Goal: Task Accomplishment & Management: Manage account settings

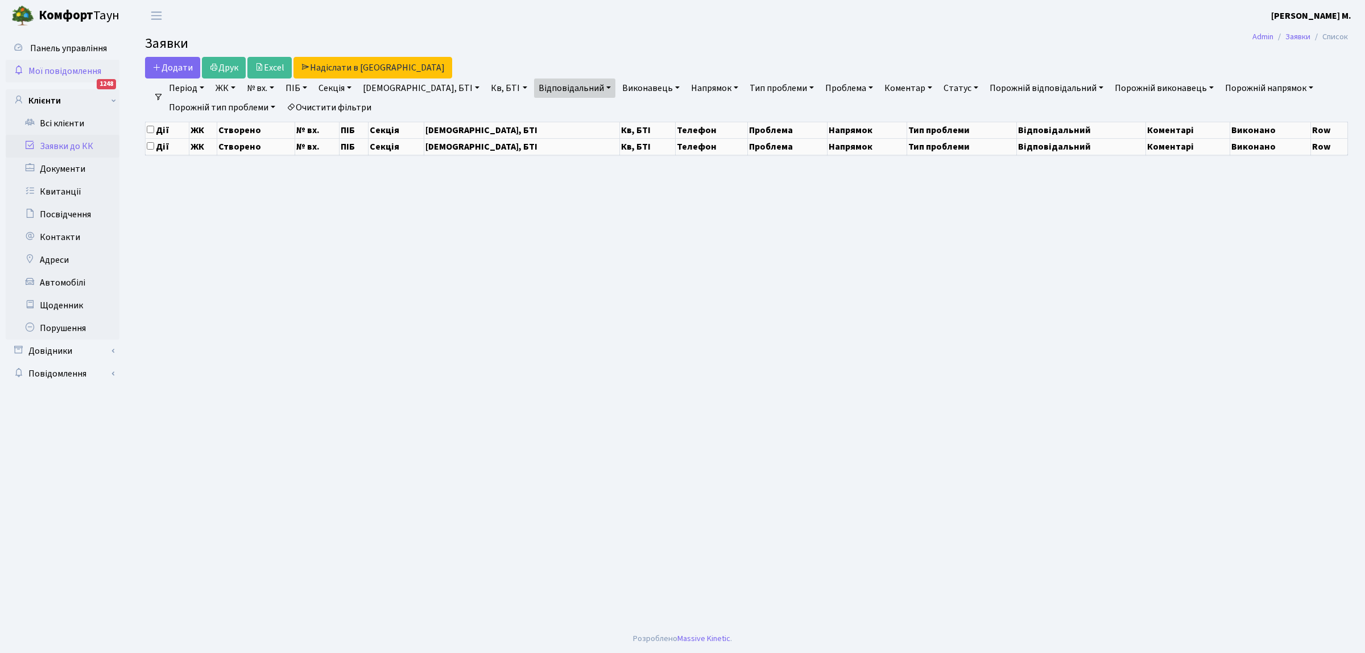
select select "25"
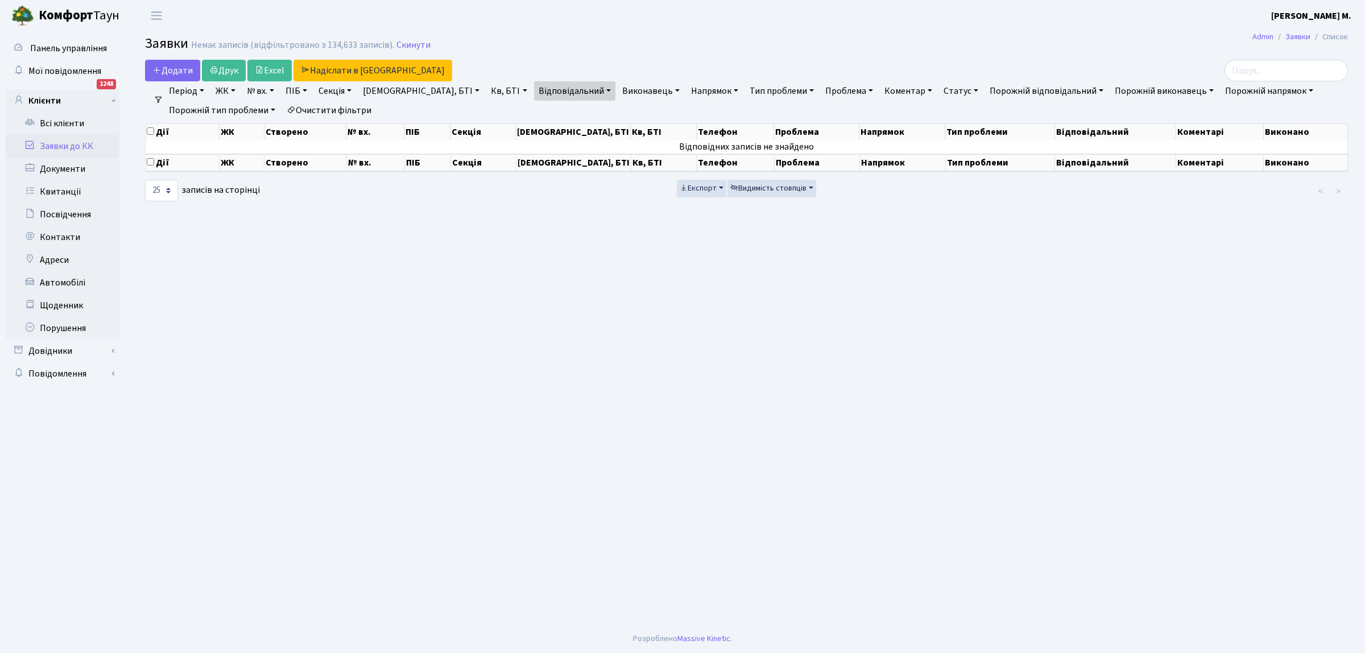
drag, startPoint x: 60, startPoint y: 145, endPoint x: 152, endPoint y: 173, distance: 96.4
click at [61, 146] on link "Заявки до КК" at bounding box center [63, 146] width 114 height 23
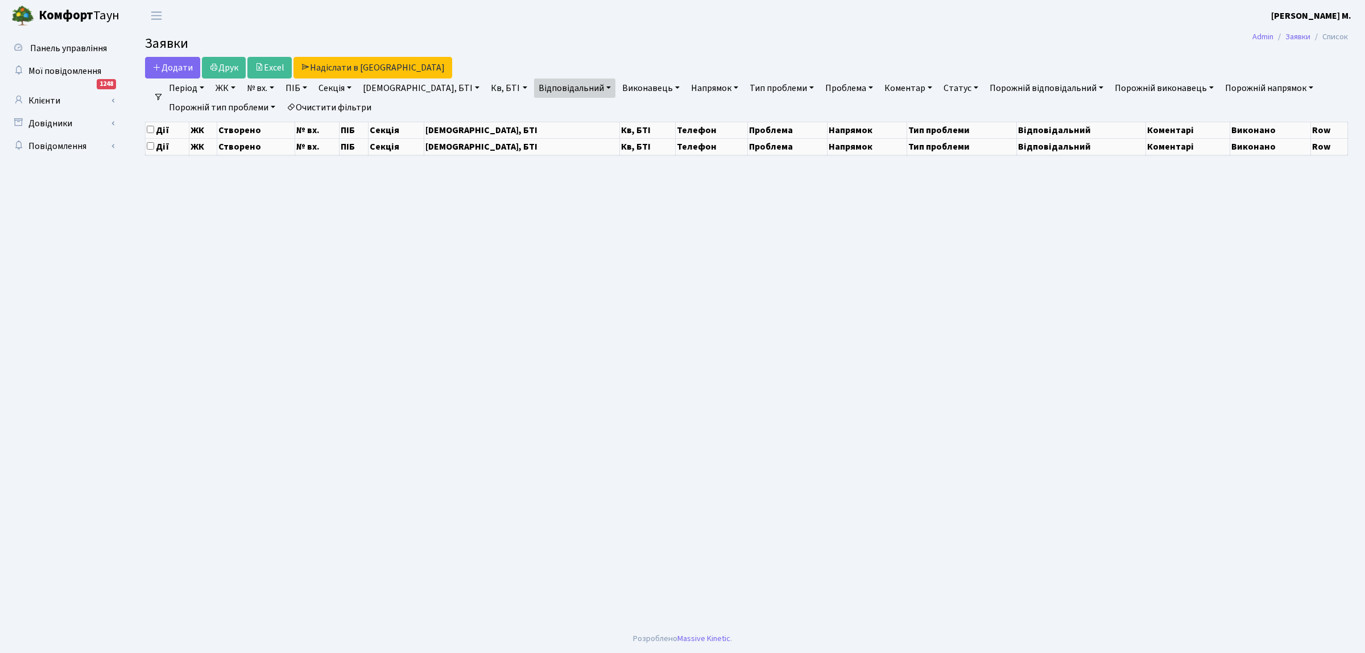
select select "25"
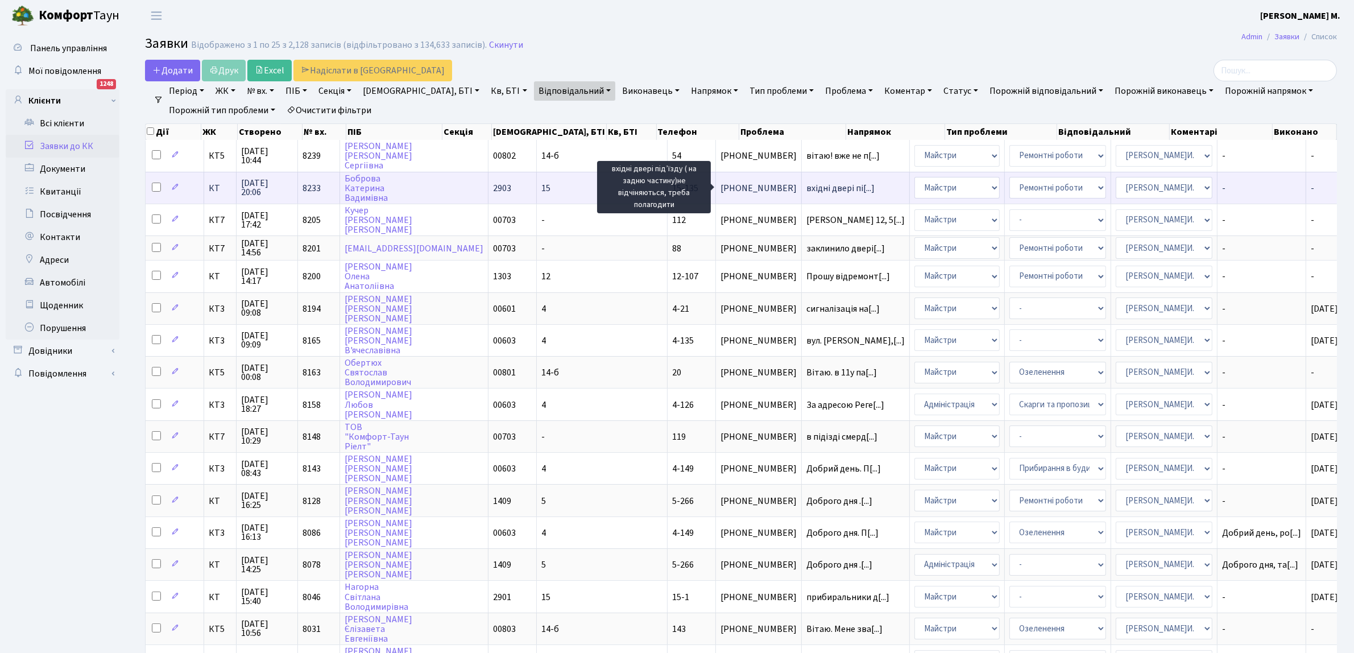
click at [807, 185] on span "вхідні двері пі[...]" at bounding box center [841, 188] width 68 height 13
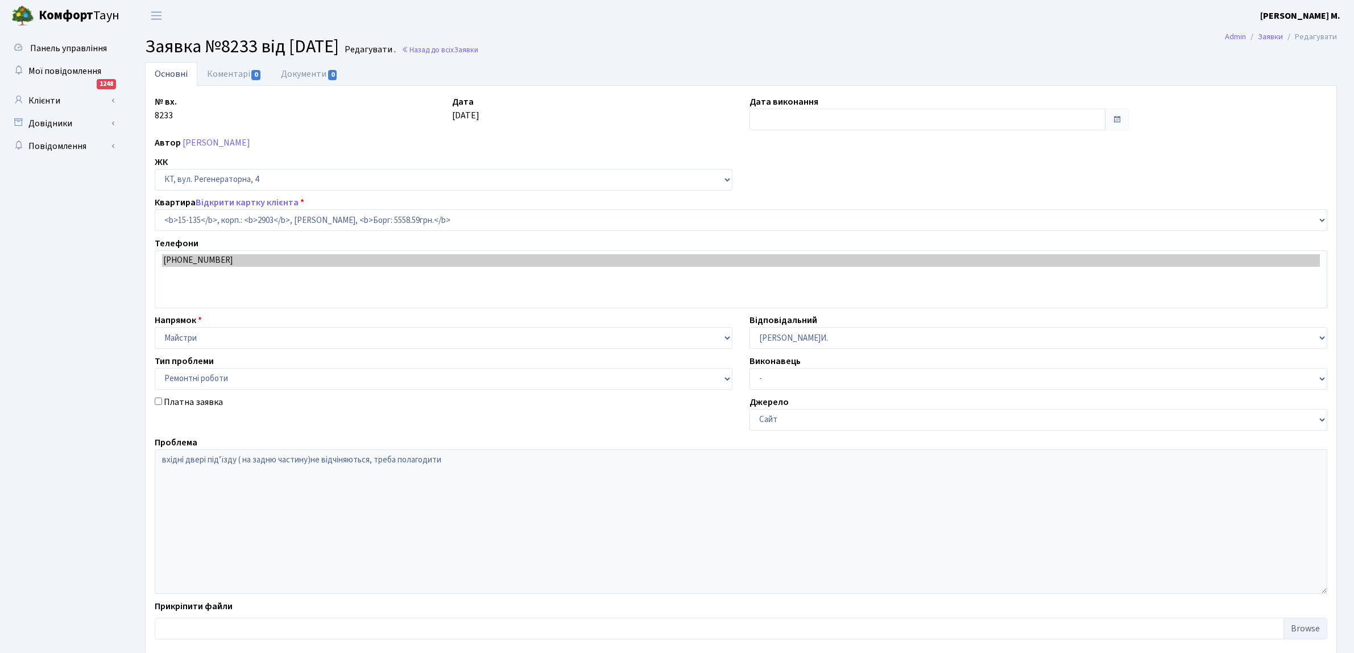
select select "8910"
select select "62"
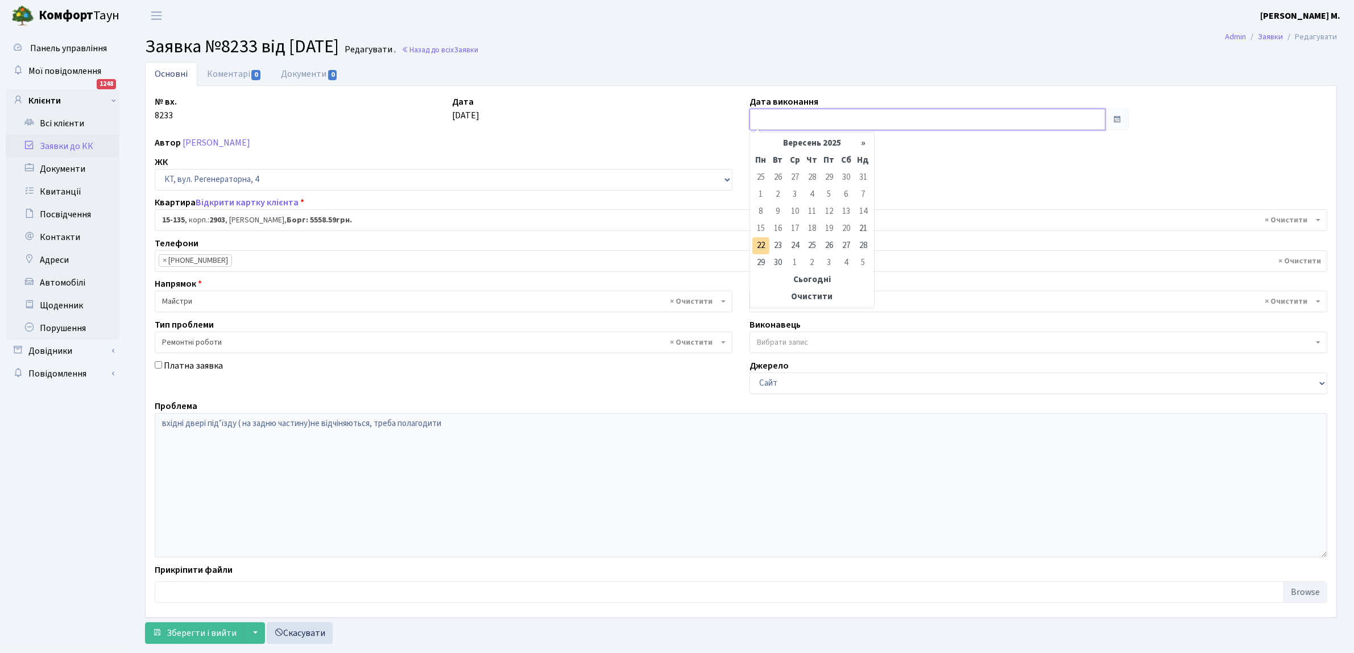
click at [777, 118] on input "text" at bounding box center [928, 120] width 356 height 22
click at [762, 243] on td "22" at bounding box center [760, 245] width 17 height 17
type input "[DATE]"
drag, startPoint x: 208, startPoint y: 631, endPoint x: 220, endPoint y: 623, distance: 14.7
click at [211, 629] on span "Зберегти і вийти" at bounding box center [202, 633] width 70 height 13
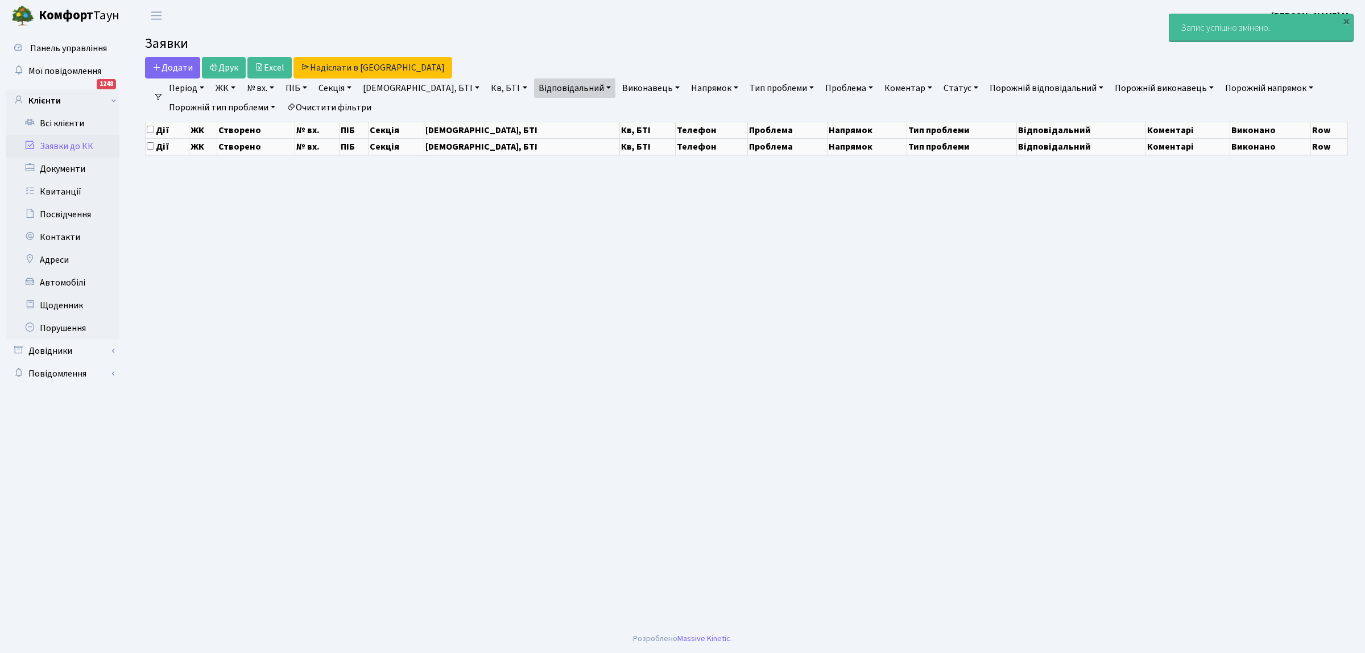
select select "25"
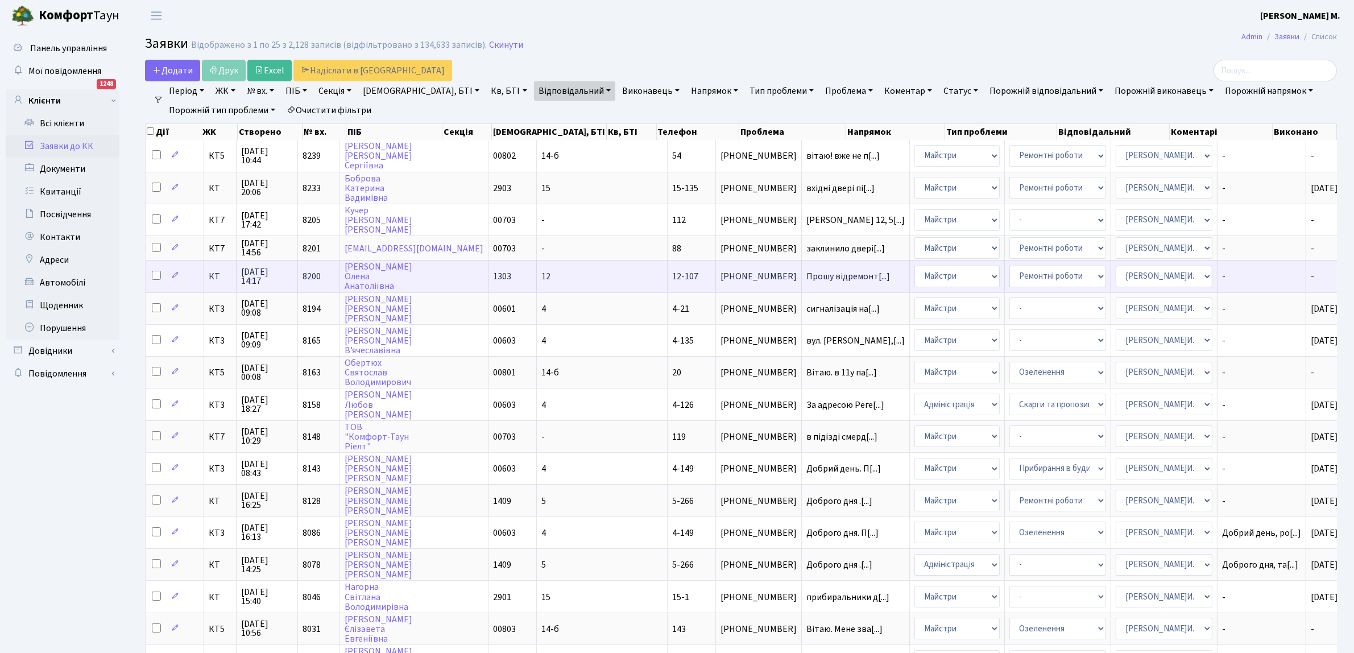
click at [1225, 275] on span "-" at bounding box center [1261, 276] width 79 height 9
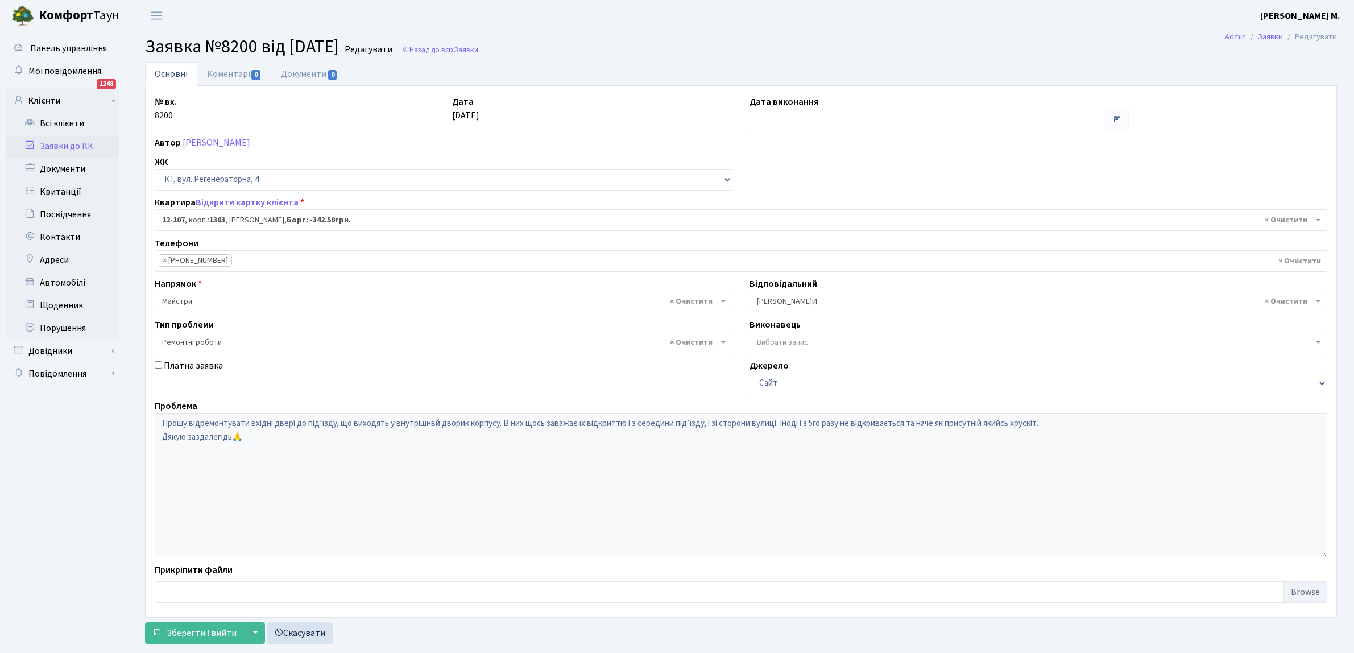
select select "7214"
select select "62"
click at [761, 114] on input "text" at bounding box center [928, 120] width 356 height 22
click at [758, 237] on td "15" at bounding box center [760, 228] width 17 height 17
click at [762, 245] on td "22" at bounding box center [760, 245] width 17 height 17
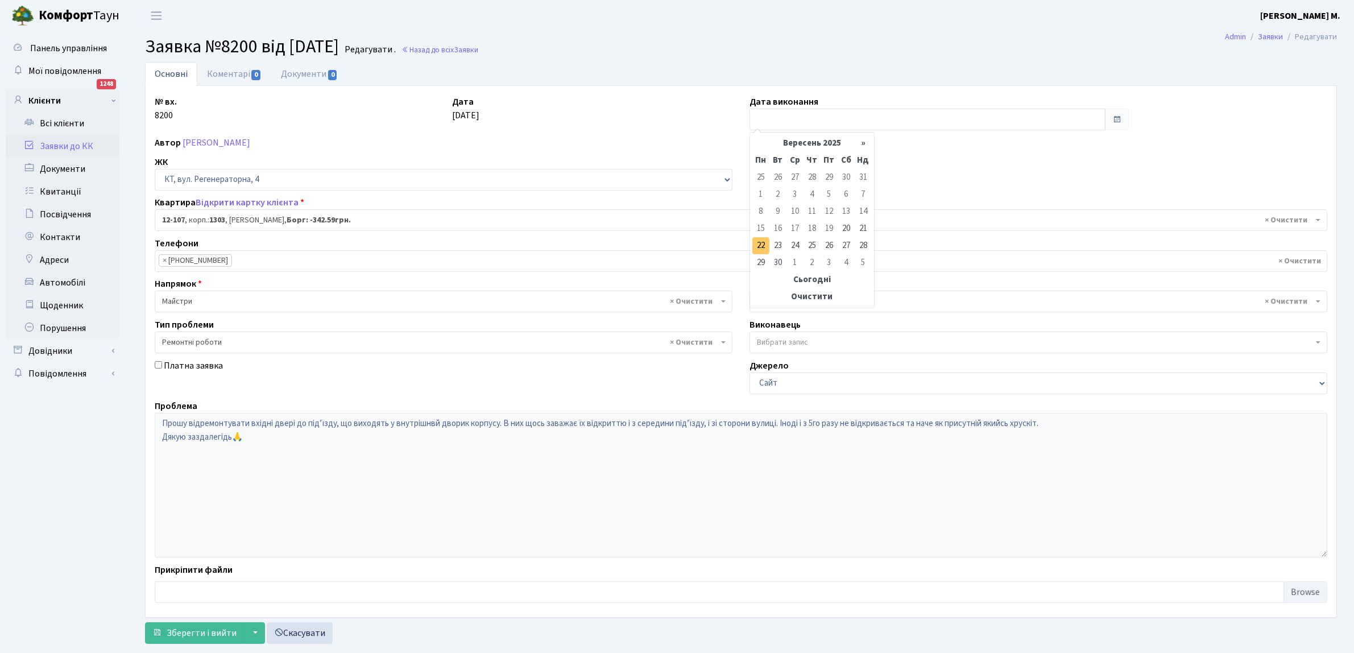
type input "[DATE]"
drag, startPoint x: 191, startPoint y: 632, endPoint x: 208, endPoint y: 601, distance: 35.9
click at [195, 627] on span "Зберегти і вийти" at bounding box center [202, 633] width 70 height 13
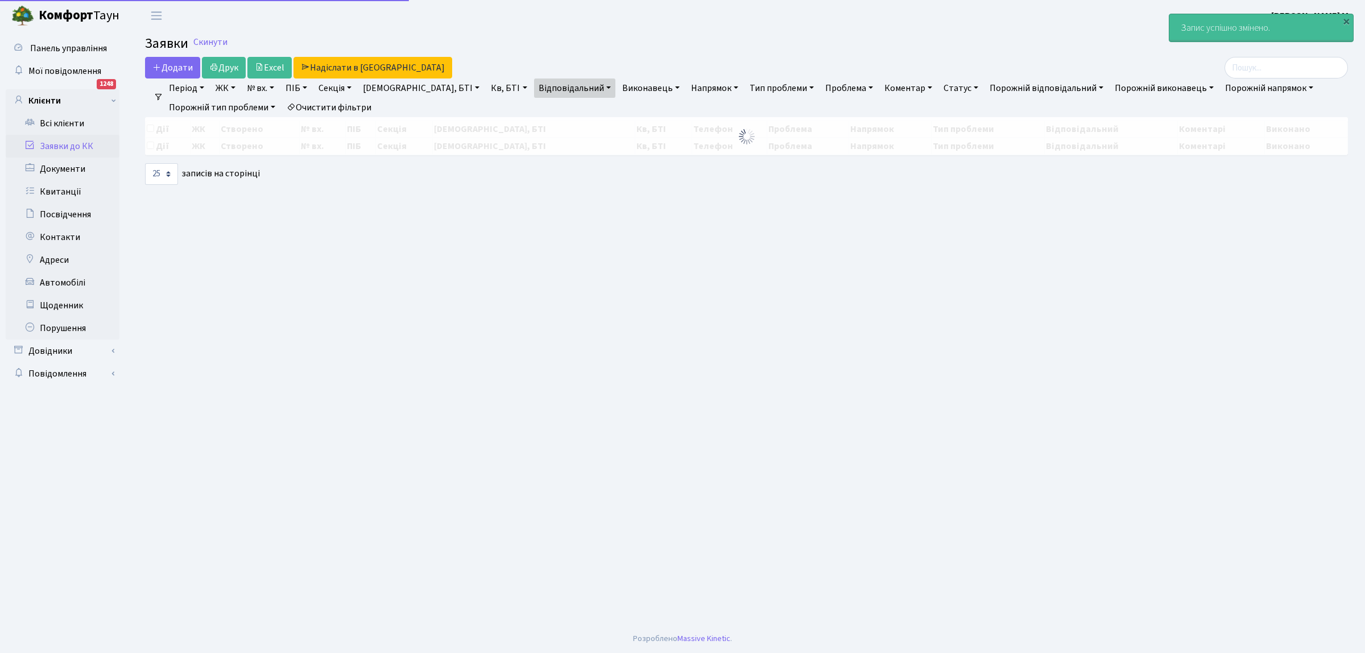
select select "25"
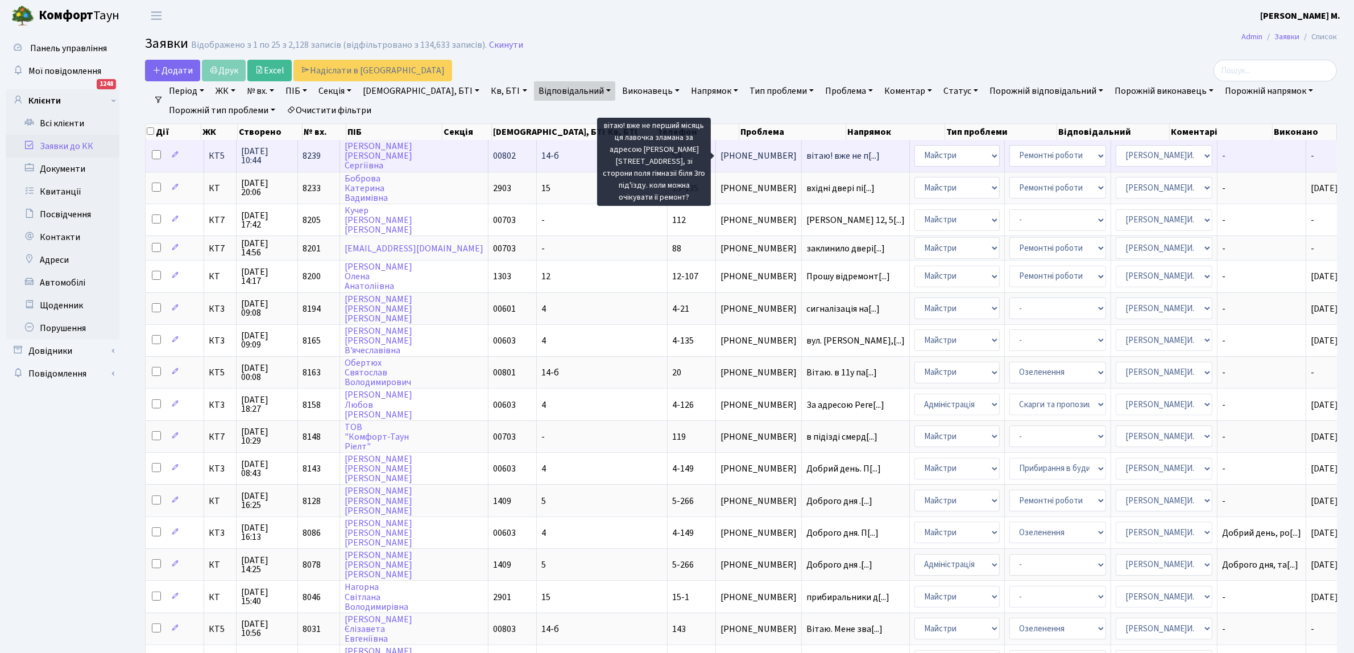
click at [807, 151] on span "вітаю! вже не п[...]" at bounding box center [843, 156] width 73 height 13
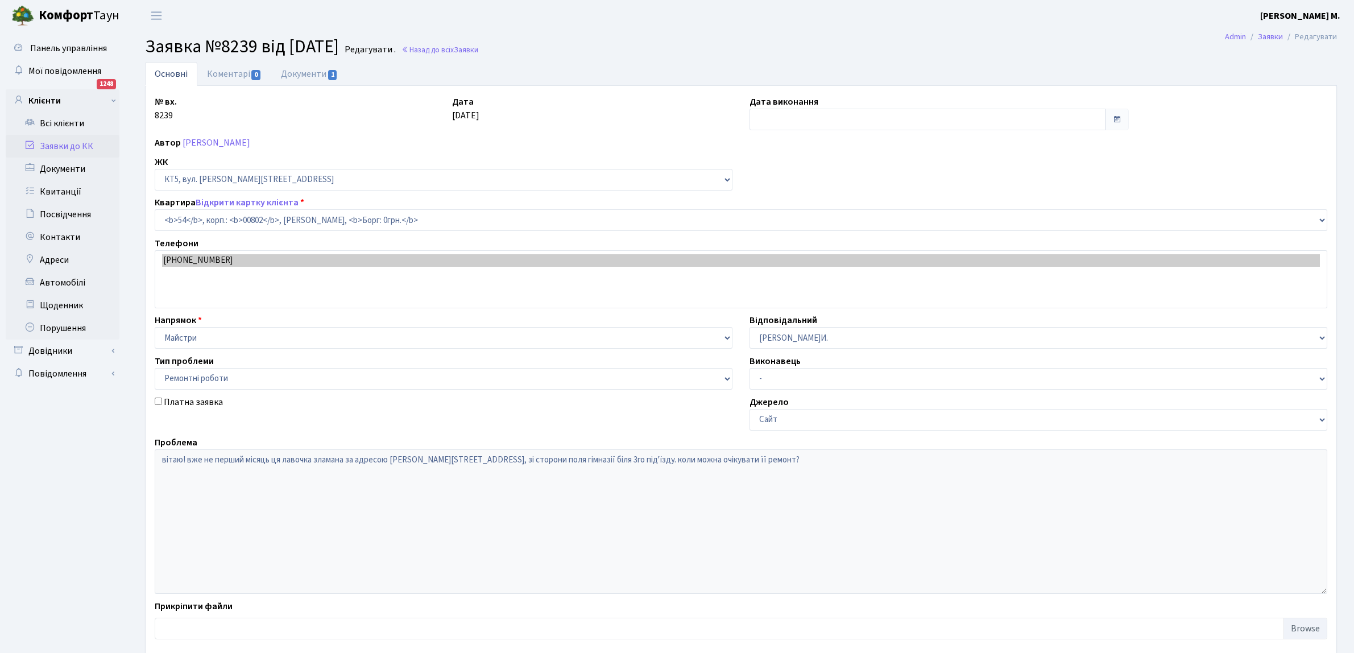
select select "17584"
select select "62"
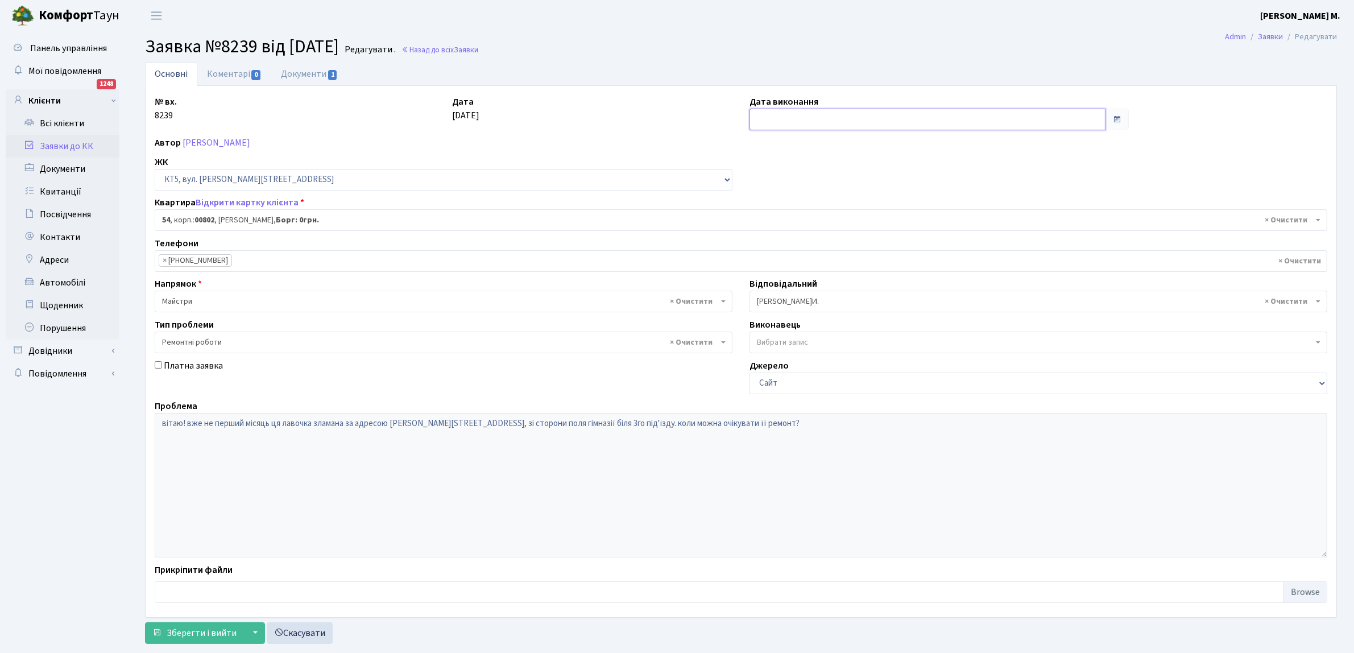
click at [775, 119] on input "text" at bounding box center [928, 120] width 356 height 22
click at [763, 245] on td "22" at bounding box center [760, 245] width 17 height 17
type input "[DATE]"
drag, startPoint x: 233, startPoint y: 627, endPoint x: 77, endPoint y: 617, distance: 156.7
click at [75, 615] on div "Панель управління Мої повідомлення 1248 Клієнти Всі клієнти Заявки до КК" at bounding box center [677, 340] width 1354 height 618
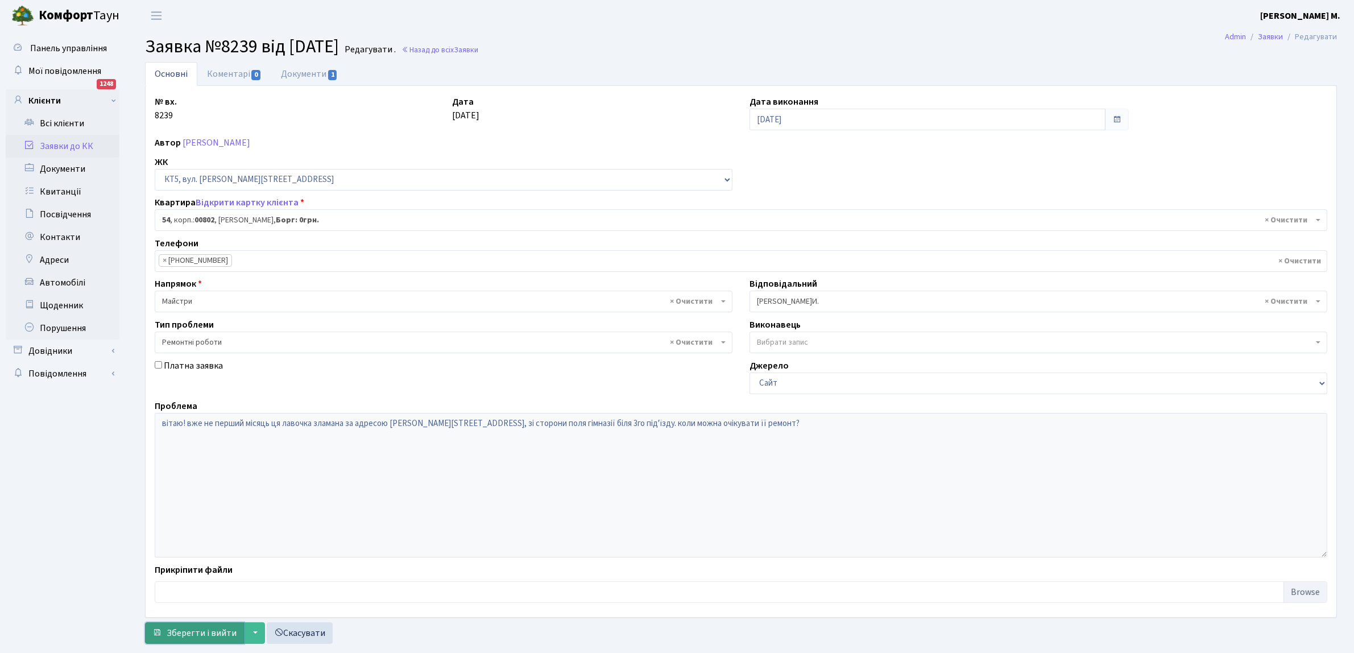
click at [205, 632] on span "Зберегти і вийти" at bounding box center [202, 633] width 70 height 13
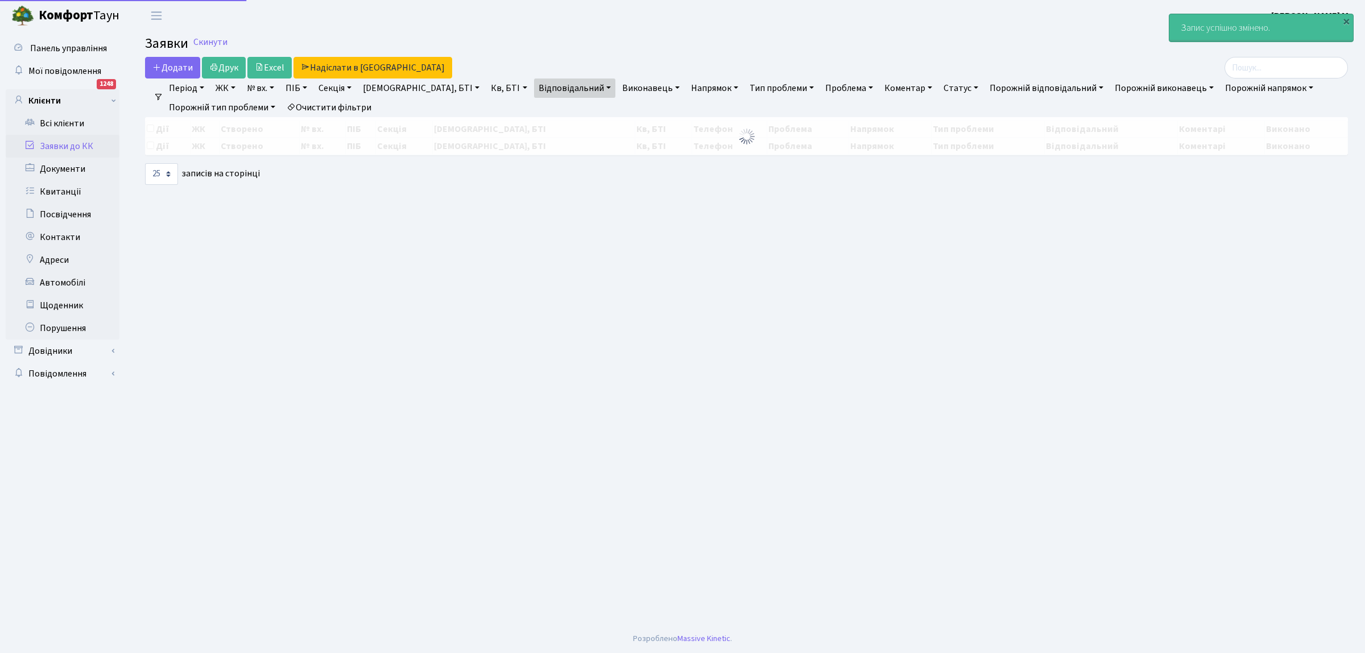
select select "25"
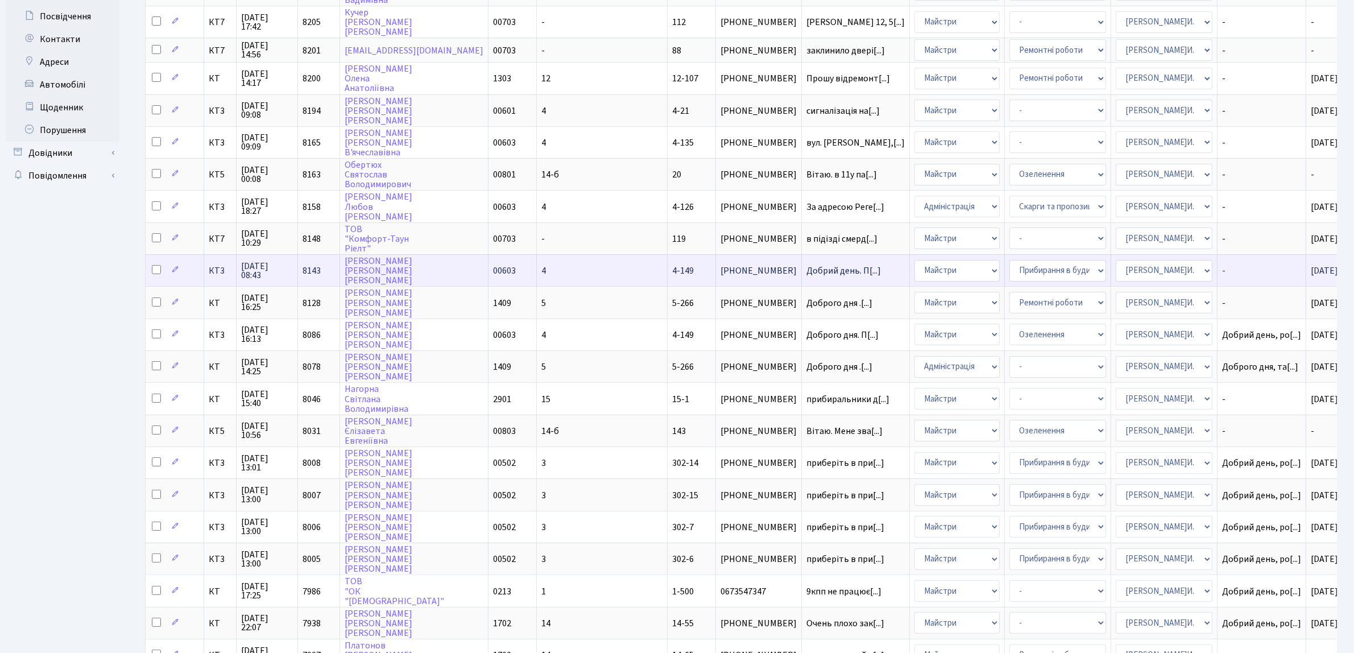
scroll to position [56, 0]
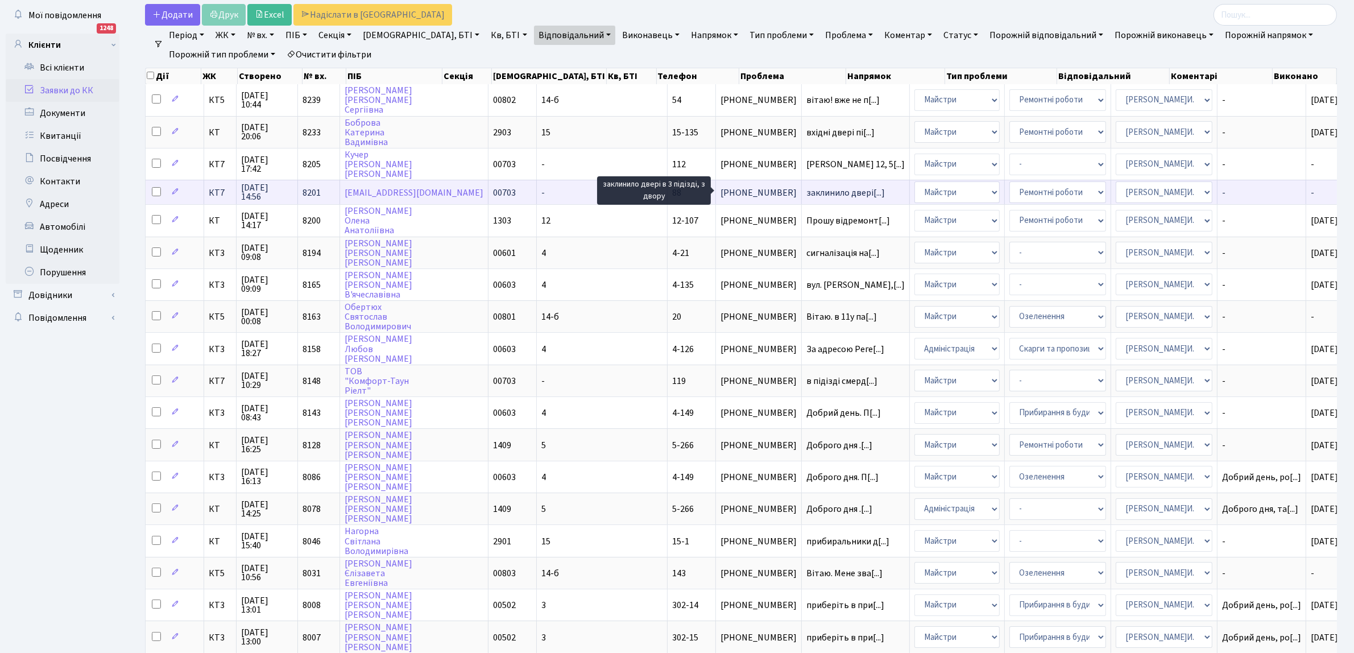
click at [807, 189] on span "заклинило двері[...]" at bounding box center [846, 193] width 78 height 13
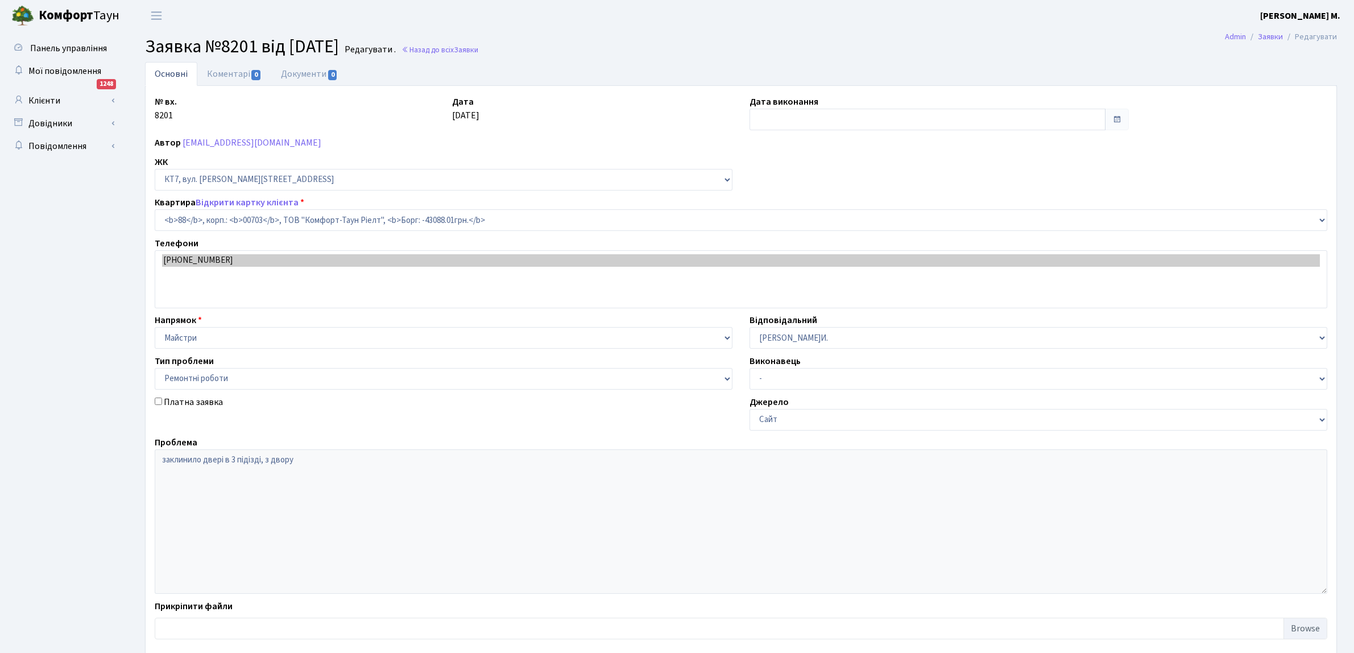
select select "18488"
select select "62"
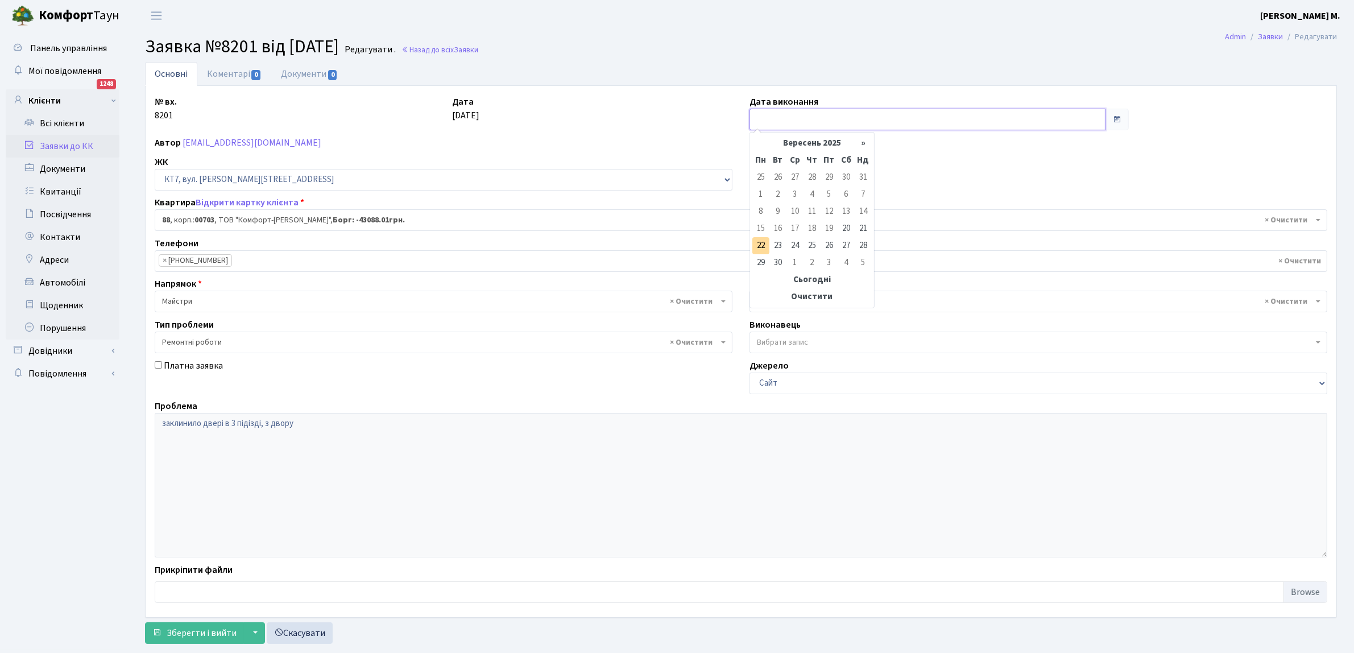
click at [781, 115] on input "text" at bounding box center [928, 120] width 356 height 22
click at [758, 246] on td "22" at bounding box center [760, 245] width 17 height 17
type input "[DATE]"
click at [236, 635] on button "Зберегти і вийти" at bounding box center [194, 633] width 99 height 22
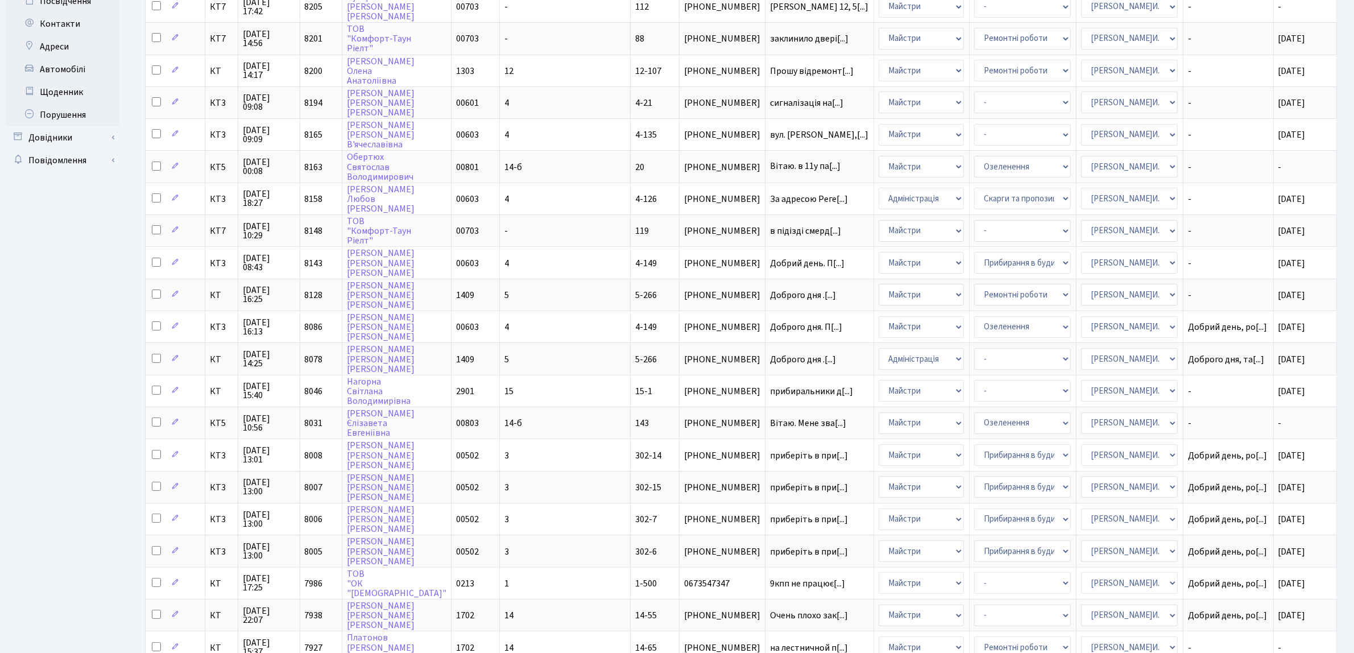
scroll to position [347, 0]
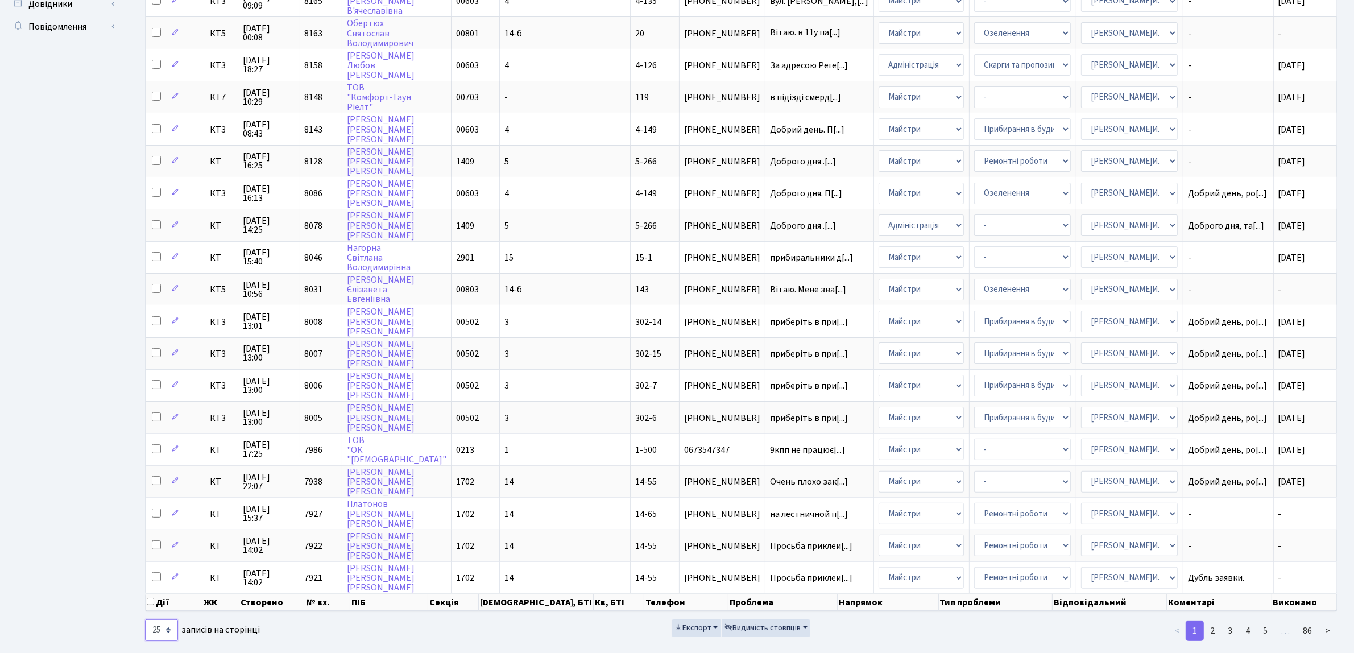
click at [169, 619] on select "10 25 50 100 250 500 1,000" at bounding box center [161, 630] width 33 height 22
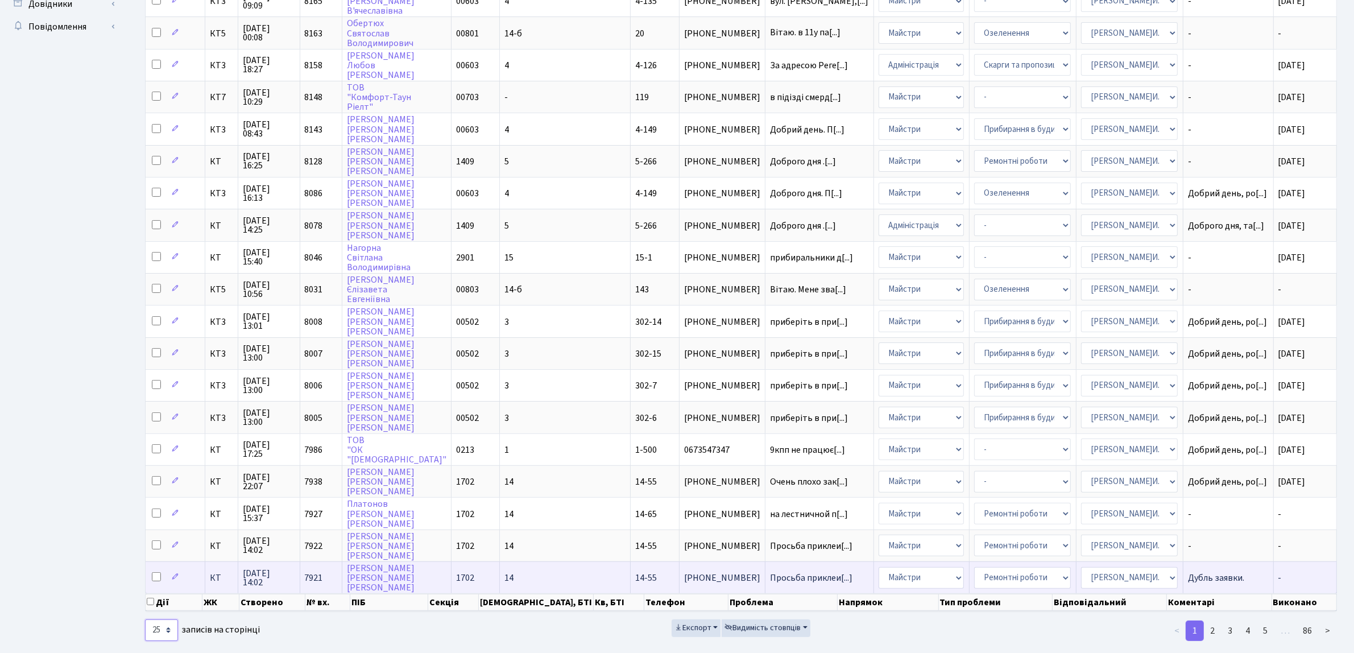
select select "50"
click at [145, 619] on select "10 25 50 100 250 500 1,000" at bounding box center [161, 630] width 33 height 22
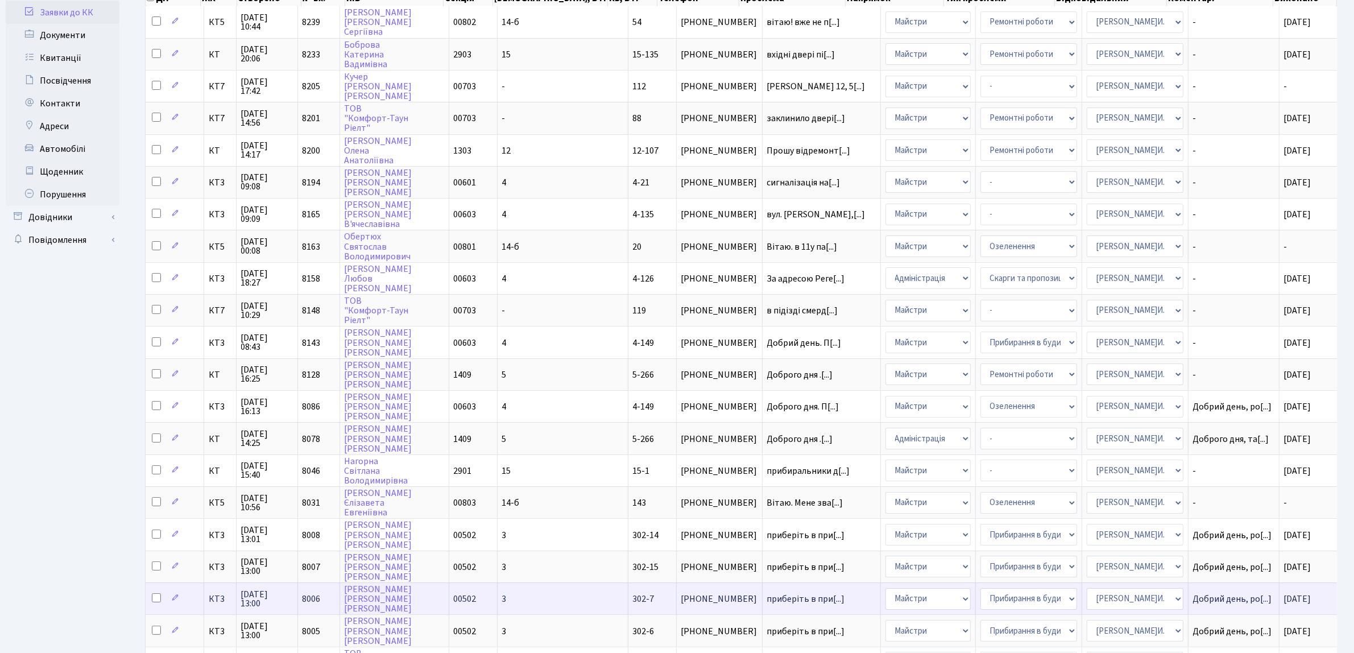
scroll to position [0, 0]
